Goal: Navigation & Orientation: Find specific page/section

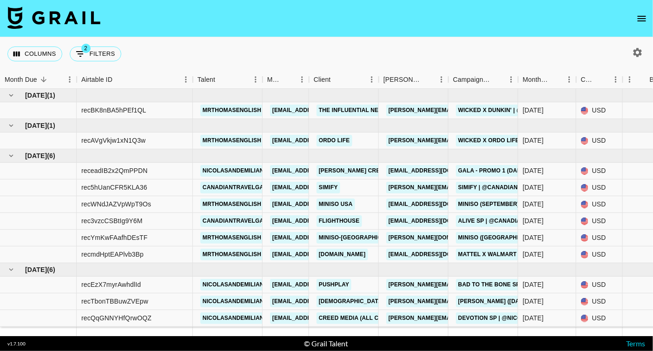
scroll to position [64, 0]
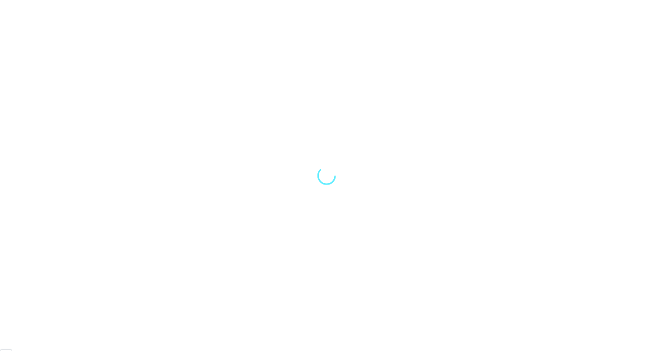
scroll to position [64, 0]
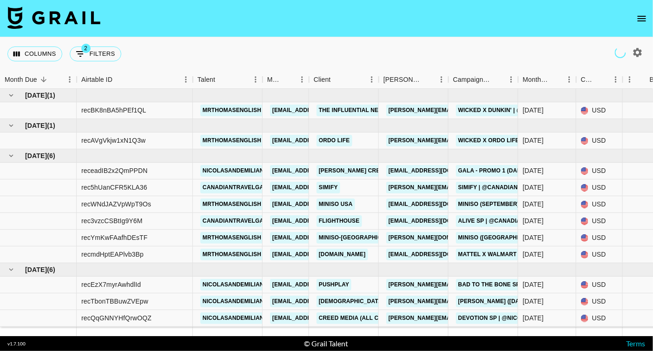
click at [639, 23] on icon "open drawer" at bounding box center [641, 18] width 11 height 11
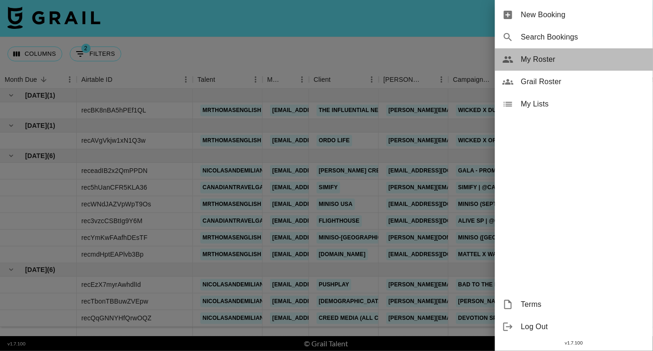
click at [552, 61] on span "My Roster" at bounding box center [583, 59] width 125 height 11
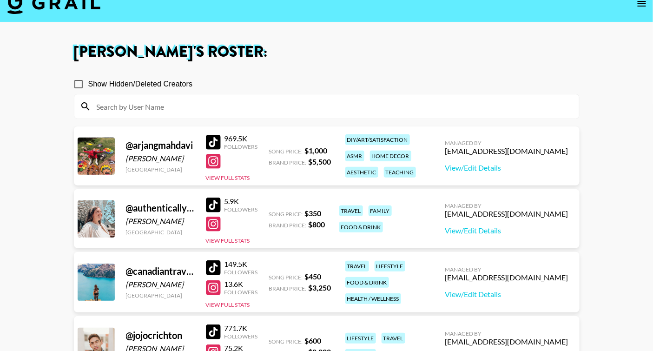
scroll to position [18, 0]
